Goal: Task Accomplishment & Management: Manage account settings

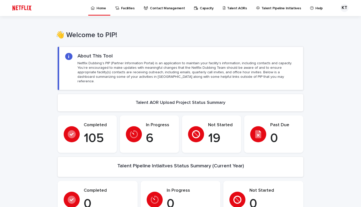
click at [227, 8] on p "Talent AORs" at bounding box center [237, 5] width 20 height 11
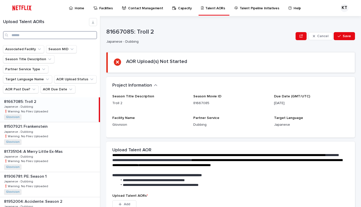
click at [62, 37] on input "Search" at bounding box center [50, 35] width 94 height 8
type input "*"
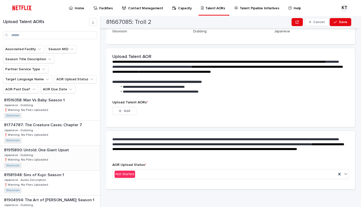
scroll to position [201, 0]
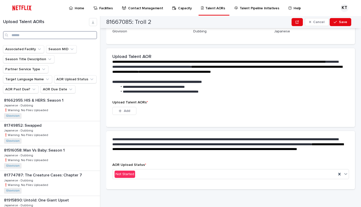
click at [70, 35] on input "Search" at bounding box center [50, 35] width 94 height 8
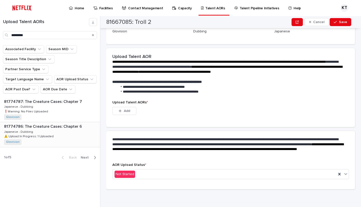
click at [67, 133] on div "81774786: The Creature Cases: Chapter 6 81774786: The Creature Cases: Chapter 6…" at bounding box center [50, 134] width 100 height 25
type input "********"
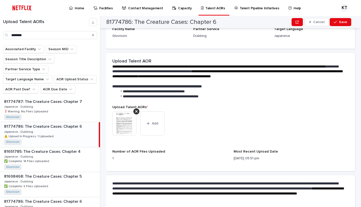
click at [79, 130] on div "81774786: The Creature Cases: Chapter 6 81774786: The Creature Cases: Chapter 6…" at bounding box center [49, 134] width 99 height 25
click at [158, 125] on button "Add" at bounding box center [152, 123] width 24 height 24
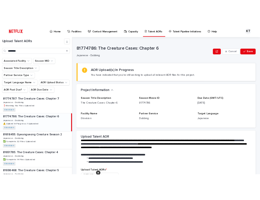
scroll to position [137, 0]
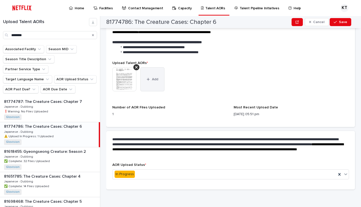
click at [156, 86] on button "Add" at bounding box center [152, 79] width 24 height 24
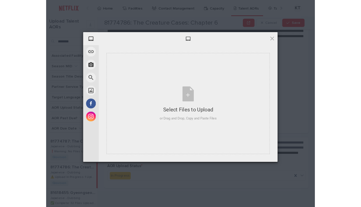
scroll to position [113, 0]
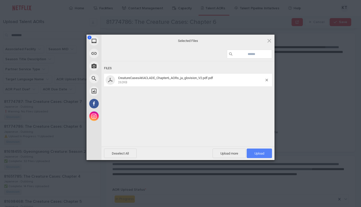
click at [257, 154] on span "Upload 1" at bounding box center [259, 153] width 10 height 4
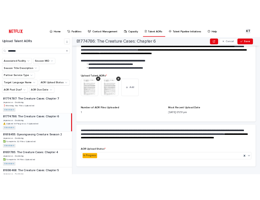
scroll to position [137, 0]
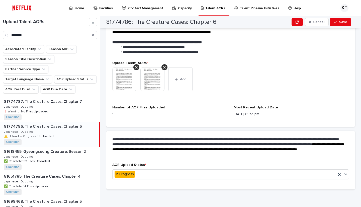
click at [343, 27] on div "81774786: The Creature Cases: Chapter 6 Cancel Save" at bounding box center [228, 22] width 245 height 12
click at [343, 24] on span "Save" at bounding box center [343, 22] width 8 height 4
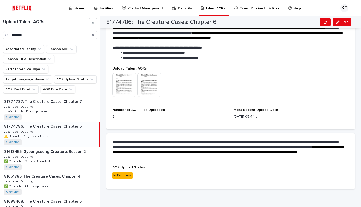
scroll to position [0, 0]
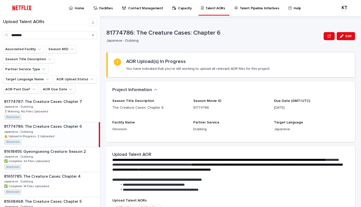
click at [185, 37] on div "81774786: The Creature Cases: Chapter 6 Japanese - Dubbing" at bounding box center [213, 36] width 215 height 14
drag, startPoint x: 234, startPoint y: 38, endPoint x: 239, endPoint y: 38, distance: 5.0
click at [234, 38] on div "Japanese - Dubbing" at bounding box center [212, 40] width 213 height 5
click at [258, 35] on p "81774786: The Creature Cases: Chapter 6" at bounding box center [213, 32] width 215 height 7
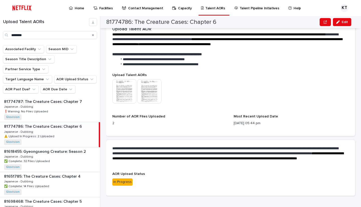
scroll to position [132, 0]
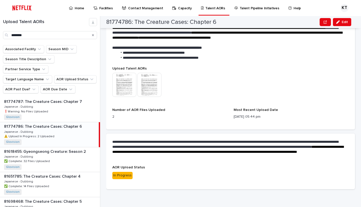
click at [180, 8] on p "Capacity" at bounding box center [185, 5] width 14 height 11
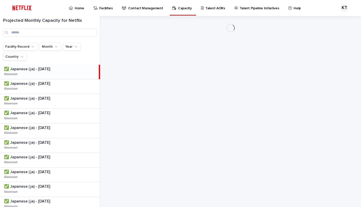
click at [205, 10] on p "Talent AORs" at bounding box center [215, 5] width 20 height 11
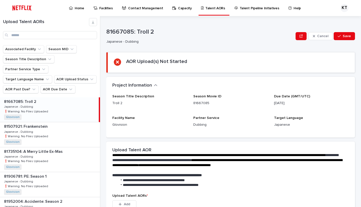
click at [205, 10] on p "Talent AORs" at bounding box center [215, 5] width 20 height 11
